Goal: Download file/media

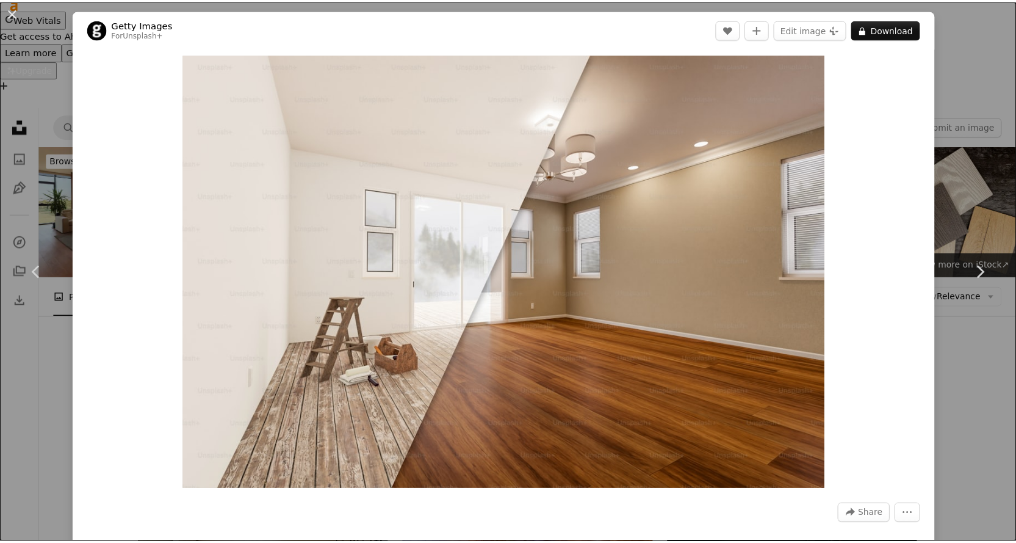
scroll to position [610, 0]
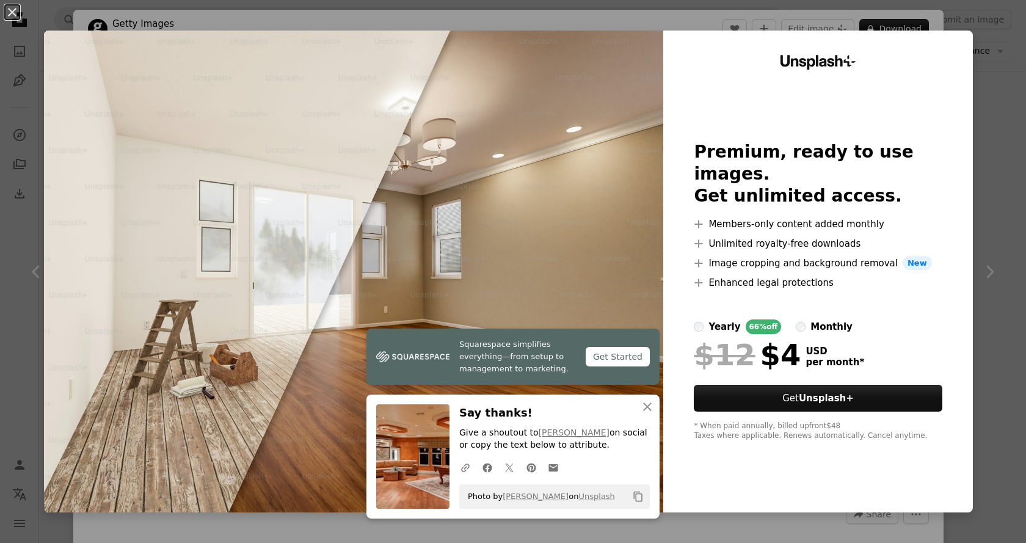
click at [510, 183] on img at bounding box center [353, 272] width 619 height 482
click at [643, 410] on icon "An X shape" at bounding box center [647, 406] width 15 height 15
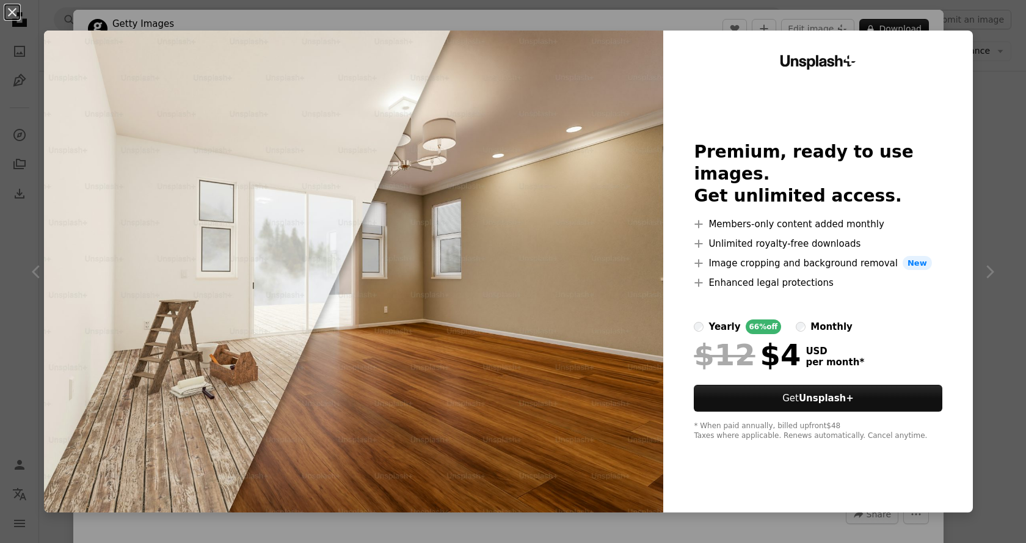
click at [981, 206] on div "An X shape Unsplash+ Premium, ready to use images. Get unlimited access. A plus…" at bounding box center [513, 271] width 1026 height 543
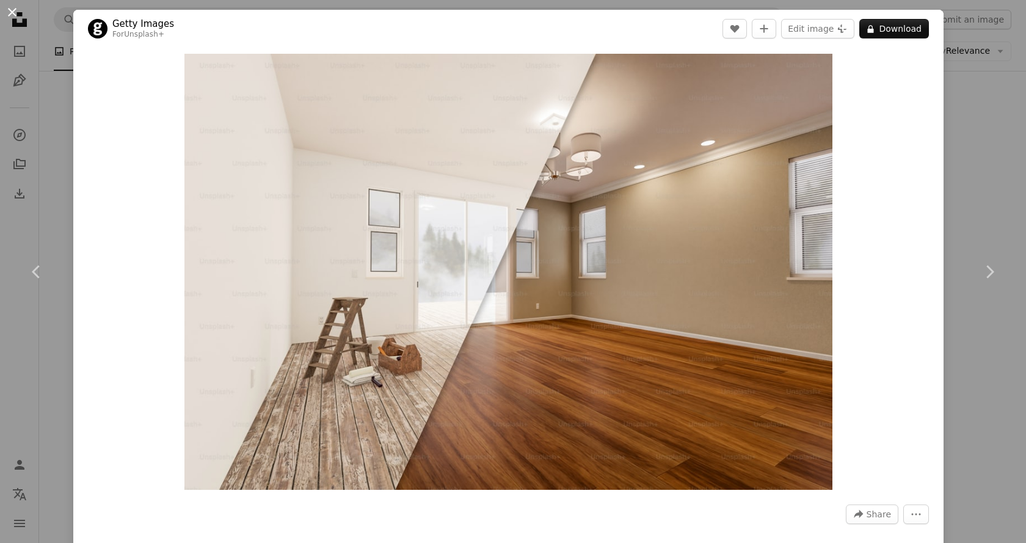
click at [10, 17] on button "An X shape" at bounding box center [12, 12] width 15 height 15
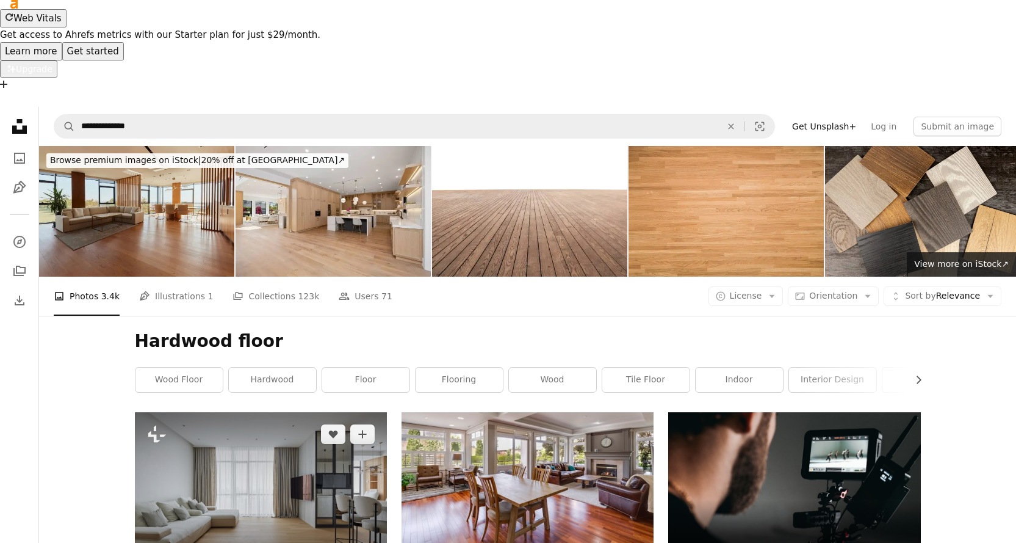
click at [233, 412] on img at bounding box center [261, 496] width 252 height 168
